Goal: Find specific page/section: Find specific page/section

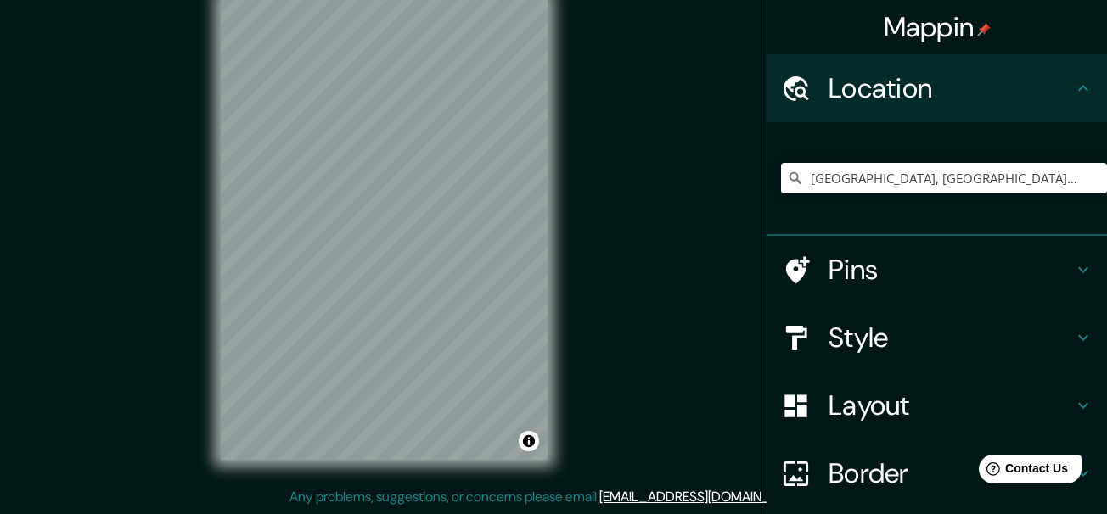
scroll to position [30, 0]
click at [606, 260] on div "Mappin Location [GEOGRAPHIC_DATA], [GEOGRAPHIC_DATA], [GEOGRAPHIC_DATA], [GEOGR…" at bounding box center [553, 242] width 1107 height 544
click at [860, 166] on input "[GEOGRAPHIC_DATA], [GEOGRAPHIC_DATA], [GEOGRAPHIC_DATA], [GEOGRAPHIC_DATA]" at bounding box center [944, 178] width 326 height 31
click at [831, 185] on input "[GEOGRAPHIC_DATA], [GEOGRAPHIC_DATA], [GEOGRAPHIC_DATA], [GEOGRAPHIC_DATA]" at bounding box center [944, 178] width 326 height 31
drag, startPoint x: 911, startPoint y: 177, endPoint x: 755, endPoint y: 193, distance: 156.2
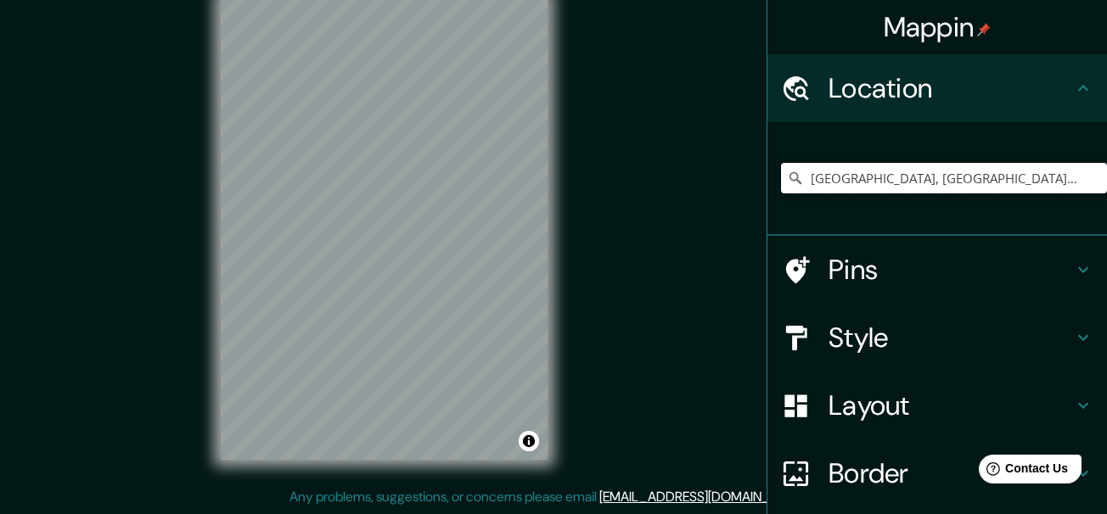
click at [767, 193] on div "[GEOGRAPHIC_DATA], [GEOGRAPHIC_DATA], [GEOGRAPHIC_DATA], [GEOGRAPHIC_DATA]" at bounding box center [937, 179] width 340 height 114
click at [579, 262] on div "Mappin Location [GEOGRAPHIC_DATA], [GEOGRAPHIC_DATA], [GEOGRAPHIC_DATA], [GEOGR…" at bounding box center [553, 242] width 1107 height 544
click at [1042, 176] on input "Ancón, [GEOGRAPHIC_DATA], [GEOGRAPHIC_DATA], [GEOGRAPHIC_DATA]" at bounding box center [944, 178] width 326 height 31
click at [843, 182] on input "Ancón, [GEOGRAPHIC_DATA], [GEOGRAPHIC_DATA], [GEOGRAPHIC_DATA]" at bounding box center [944, 178] width 326 height 31
click at [209, 334] on div "© Mapbox © OpenStreetMap Improve this map" at bounding box center [384, 228] width 381 height 517
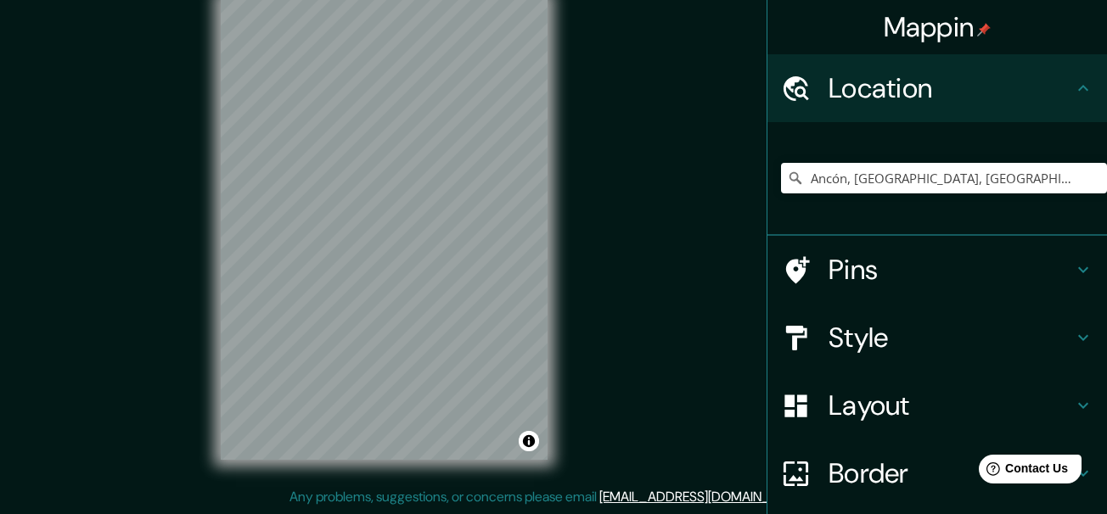
click at [875, 343] on h4 "Style" at bounding box center [950, 338] width 244 height 34
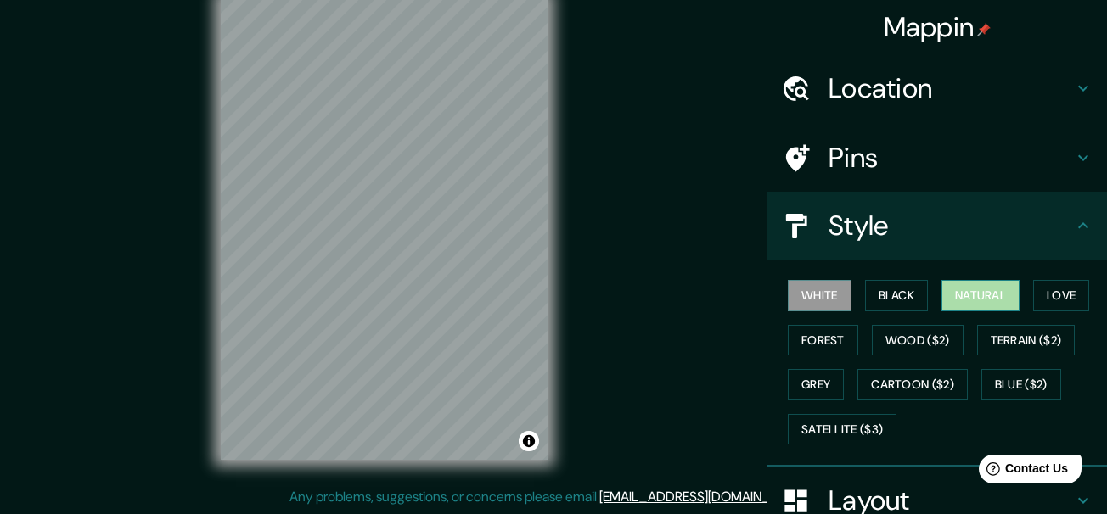
click at [946, 291] on button "Natural" at bounding box center [980, 295] width 78 height 31
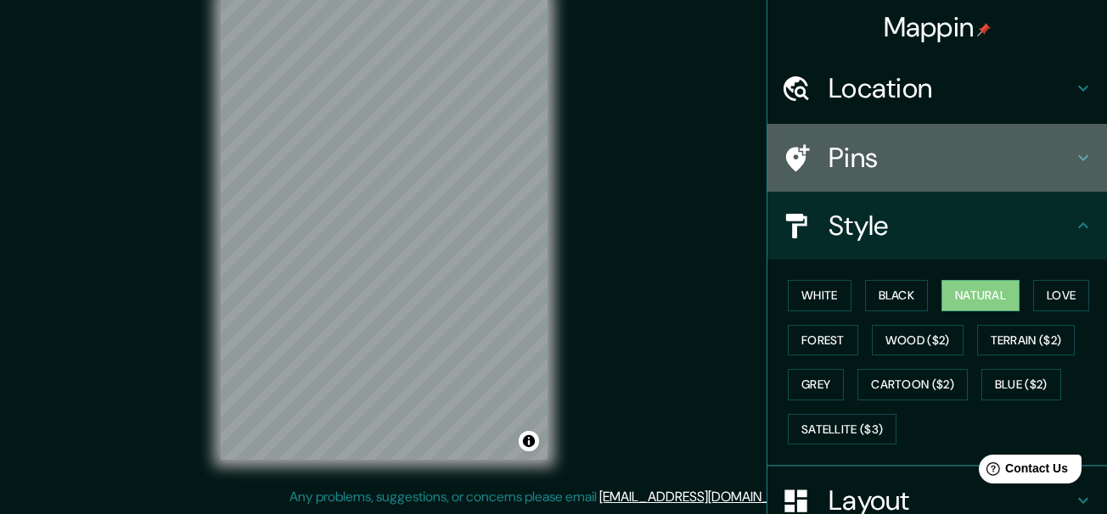
drag, startPoint x: 858, startPoint y: 141, endPoint x: 841, endPoint y: 154, distance: 21.7
click at [859, 142] on h4 "Pins" at bounding box center [950, 158] width 244 height 34
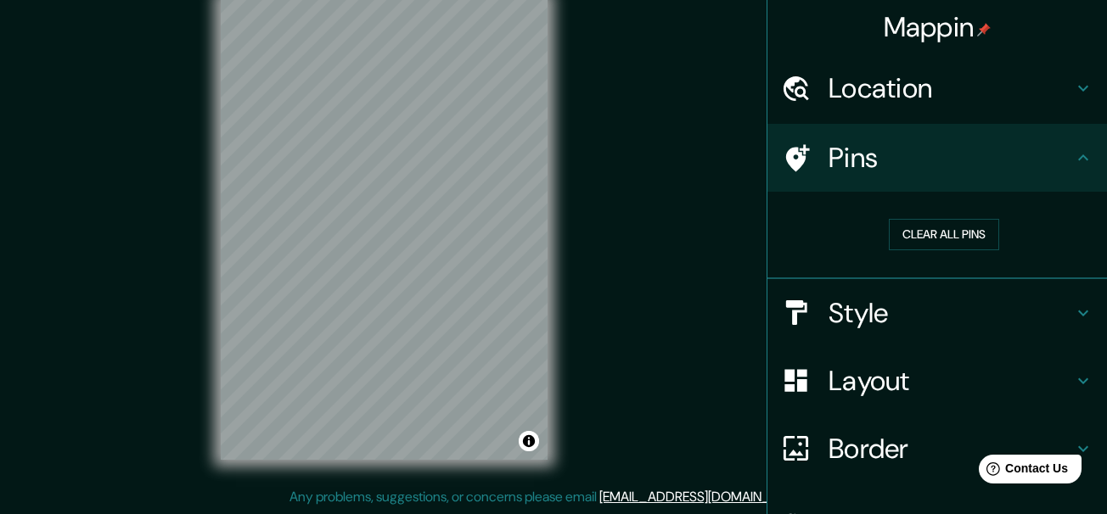
click at [890, 105] on div "Location" at bounding box center [937, 88] width 340 height 68
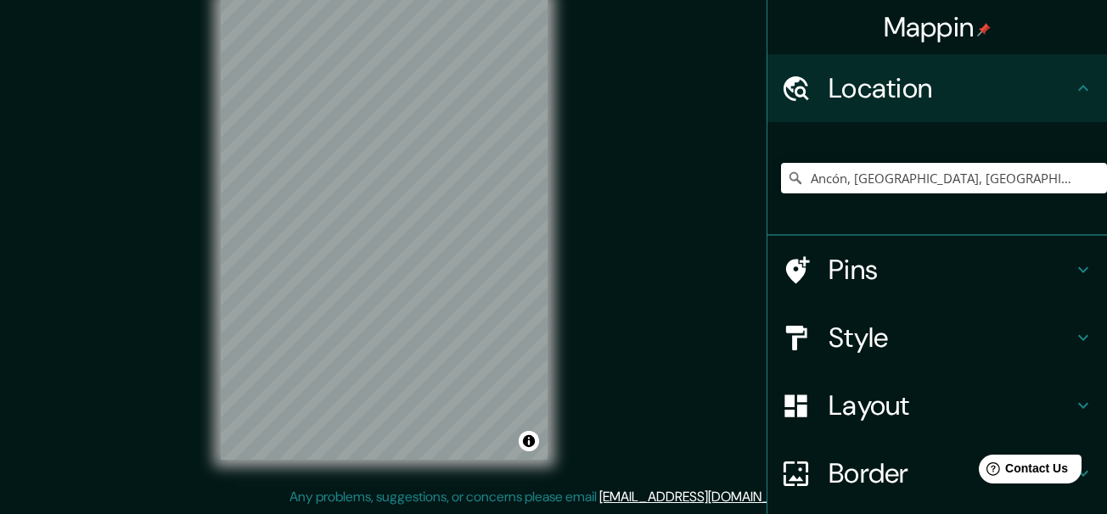
click at [135, 55] on div "Mappin Location [GEOGRAPHIC_DATA], [GEOGRAPHIC_DATA], [GEOGRAPHIC_DATA], [GEOGR…" at bounding box center [553, 242] width 1107 height 544
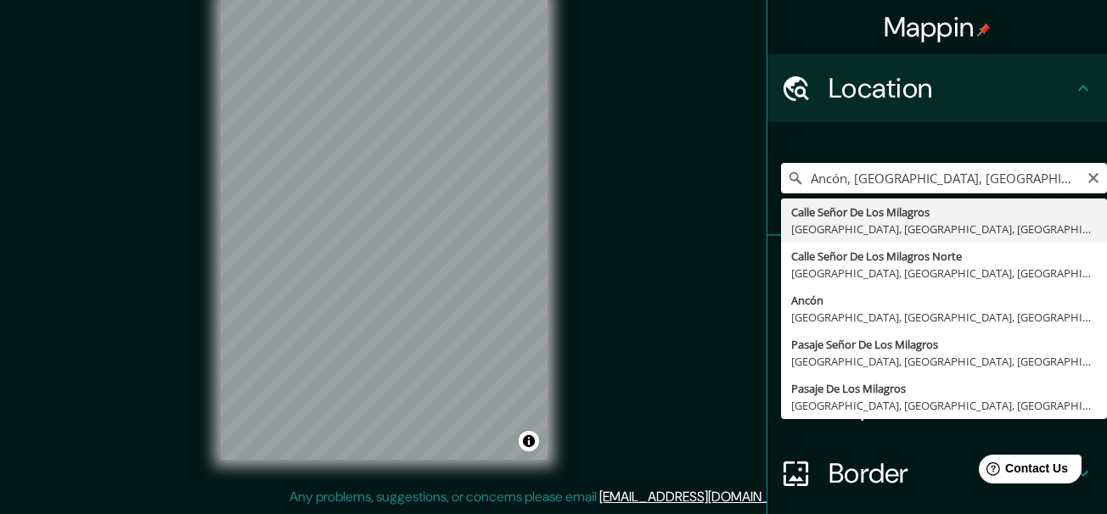
click at [1047, 170] on input "Ancón, [GEOGRAPHIC_DATA], [GEOGRAPHIC_DATA], [GEOGRAPHIC_DATA]" at bounding box center [944, 178] width 326 height 31
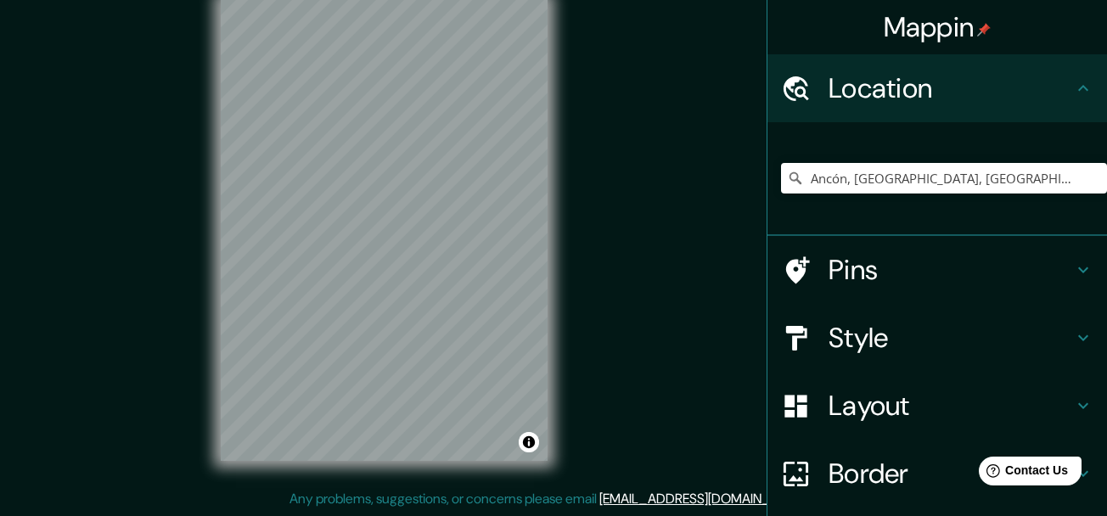
scroll to position [0, 0]
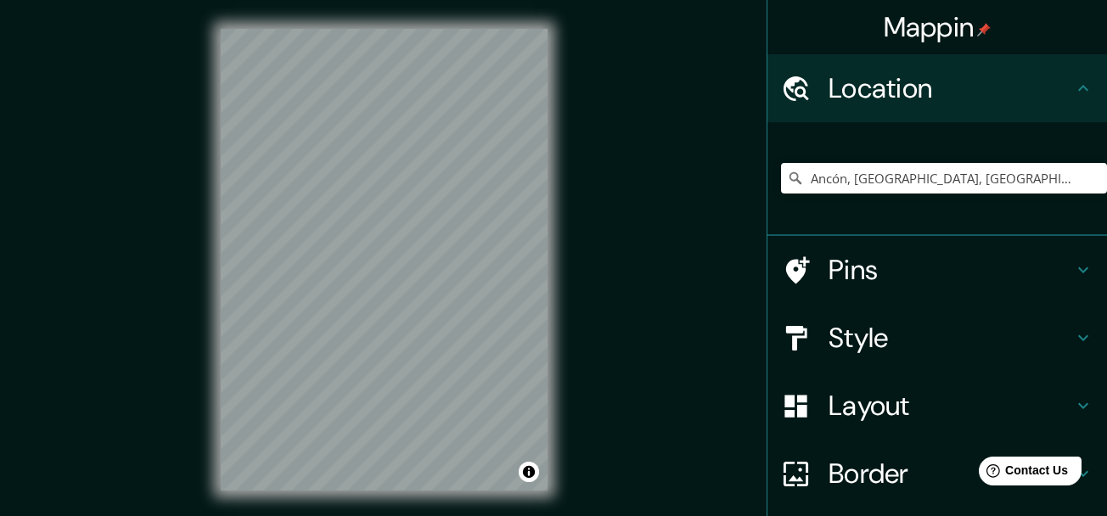
click at [561, 371] on div "© Mapbox © OpenStreetMap Improve this map" at bounding box center [384, 259] width 381 height 519
drag, startPoint x: 1034, startPoint y: 177, endPoint x: 1049, endPoint y: 182, distance: 16.4
click at [1035, 177] on input "Ancón, [GEOGRAPHIC_DATA], [GEOGRAPHIC_DATA], [GEOGRAPHIC_DATA]" at bounding box center [944, 178] width 326 height 31
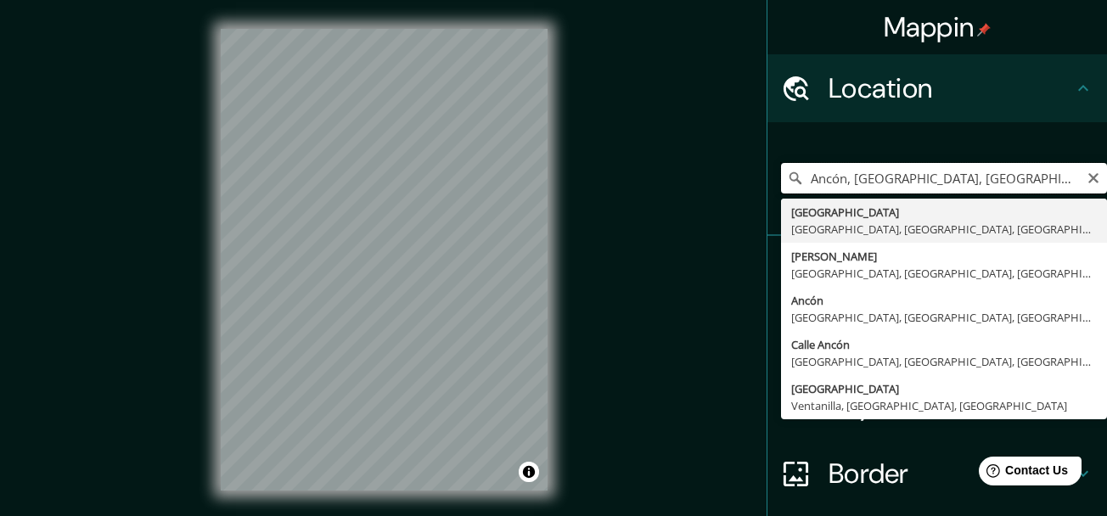
paste input "Urb Señor de los Milagros, Ancón 15123"
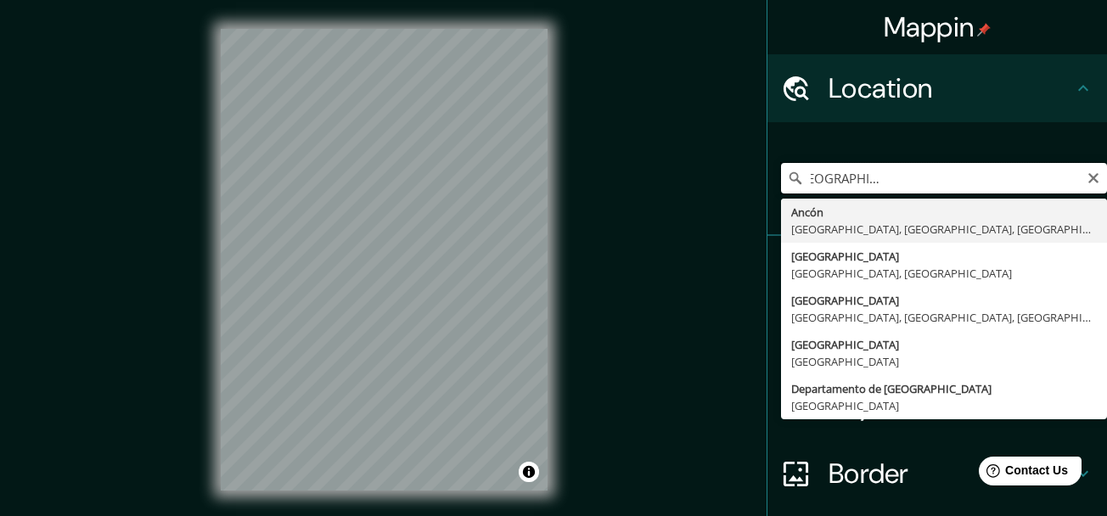
type input "Ancón, [GEOGRAPHIC_DATA], [GEOGRAPHIC_DATA], [GEOGRAPHIC_DATA]"
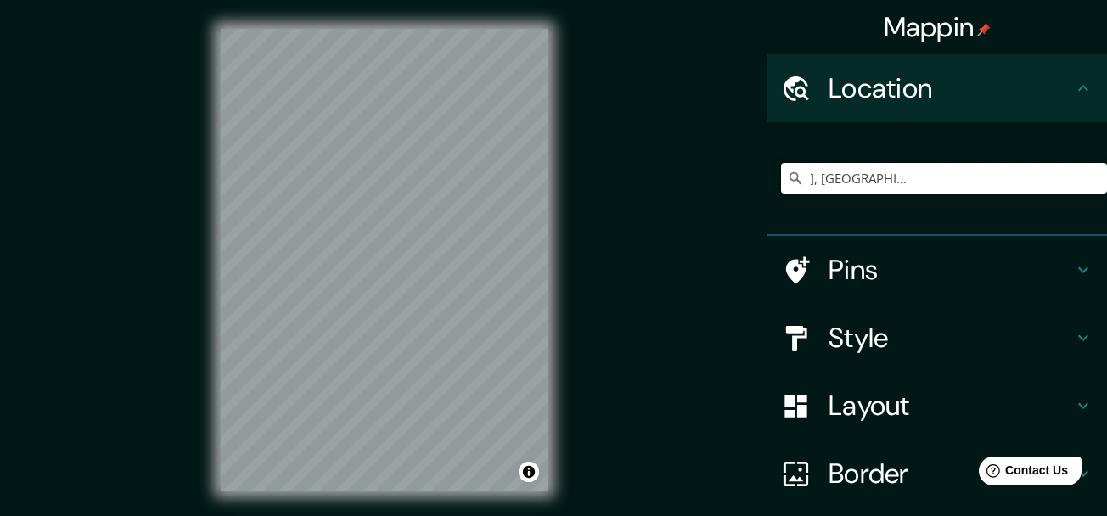
scroll to position [0, 0]
click at [474, 340] on div "© Mapbox © OpenStreetMap Improve this map" at bounding box center [384, 259] width 381 height 519
